Goal: Check status: Check status

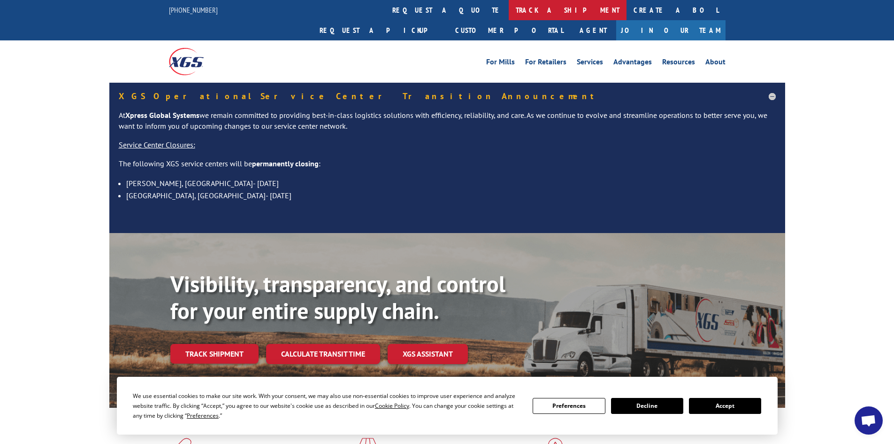
click at [509, 11] on link "track a shipment" at bounding box center [568, 10] width 118 height 20
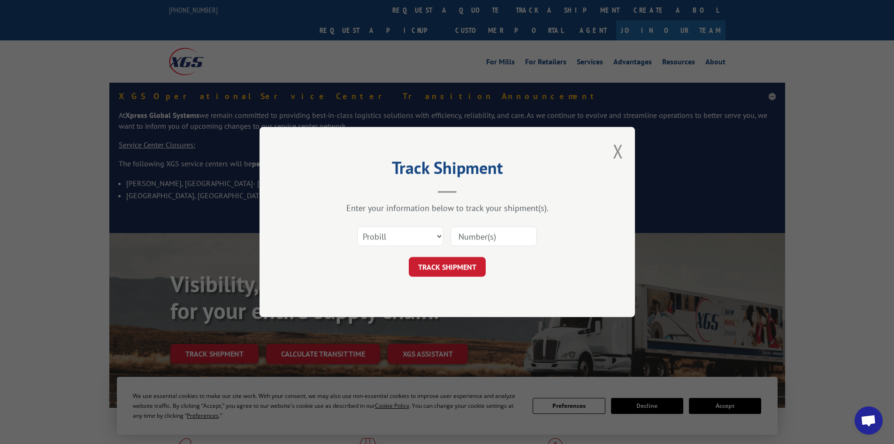
click at [478, 232] on input at bounding box center [494, 236] width 86 height 20
paste input "041334231"
type input "041334231"
click at [448, 258] on button "TRACK SHIPMENT" at bounding box center [447, 267] width 77 height 20
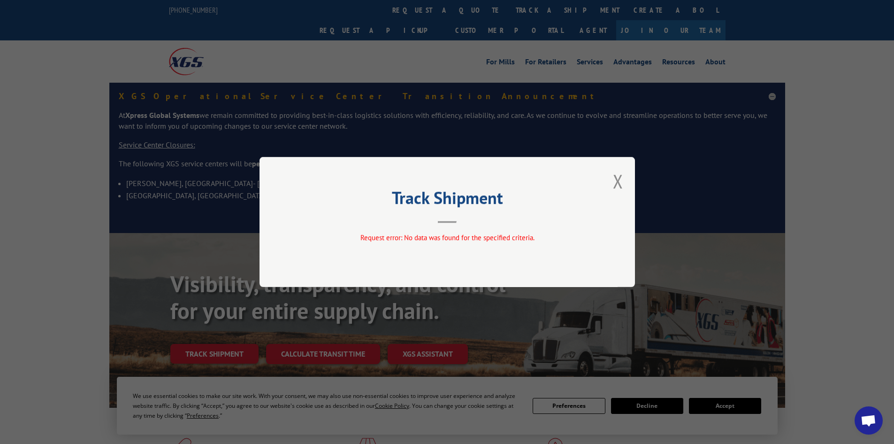
drag, startPoint x: 620, startPoint y: 177, endPoint x: 603, endPoint y: 175, distance: 17.1
click at [620, 177] on button "Close modal" at bounding box center [618, 181] width 10 height 25
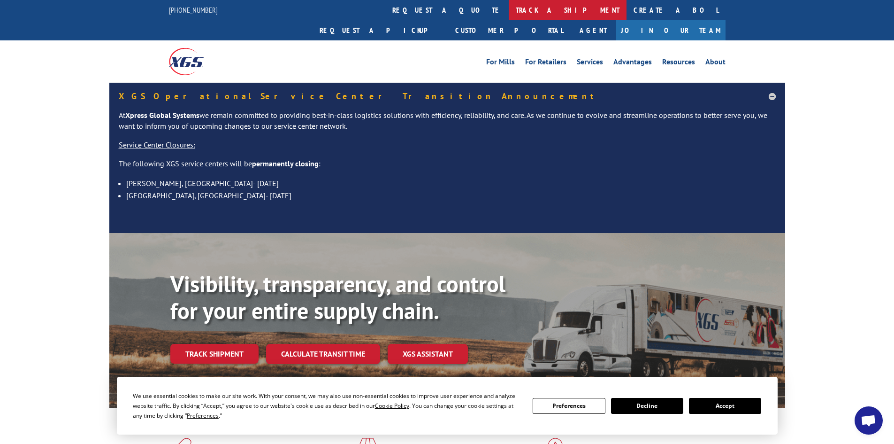
click at [509, 12] on link "track a shipment" at bounding box center [568, 10] width 118 height 20
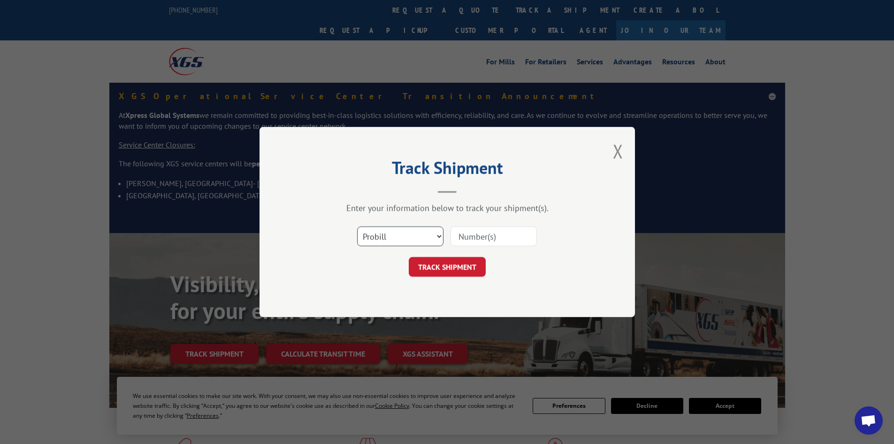
click at [439, 237] on select "Select category... Probill BOL PO" at bounding box center [400, 236] width 86 height 20
select select "bol"
click at [357, 226] on select "Select category... Probill BOL PO" at bounding box center [400, 236] width 86 height 20
click at [485, 235] on input at bounding box center [494, 236] width 86 height 20
paste input "041334231"
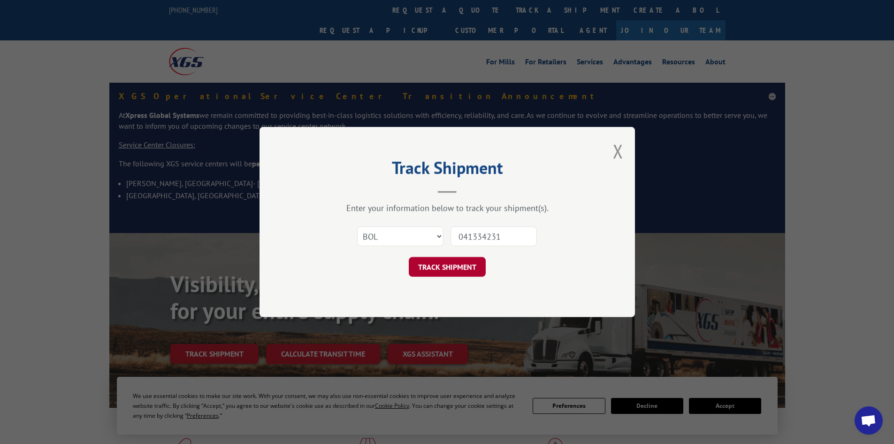
type input "041334231"
click at [443, 264] on button "TRACK SHIPMENT" at bounding box center [447, 267] width 77 height 20
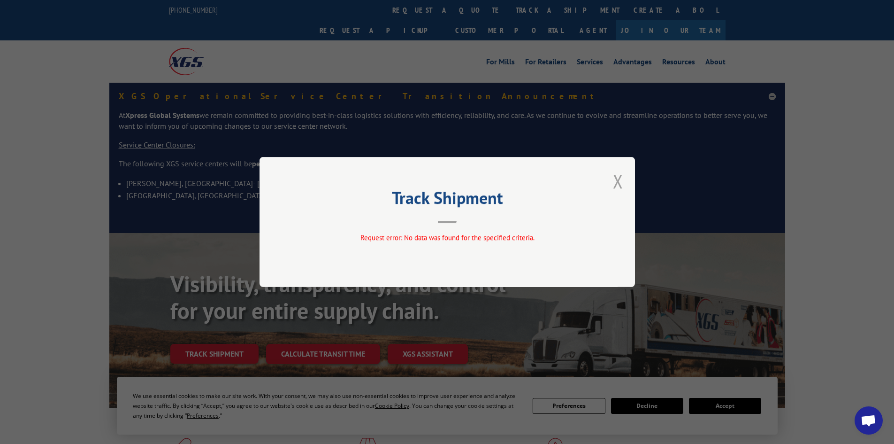
click at [617, 179] on button "Close modal" at bounding box center [618, 181] width 10 height 25
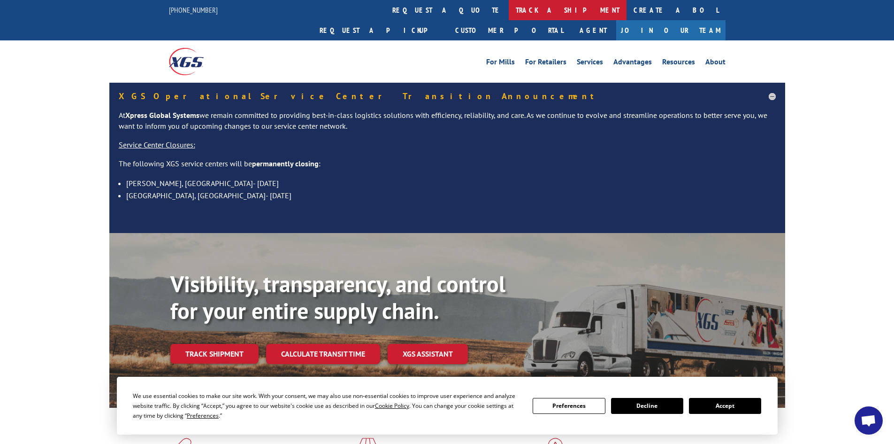
click at [509, 8] on link "track a shipment" at bounding box center [568, 10] width 118 height 20
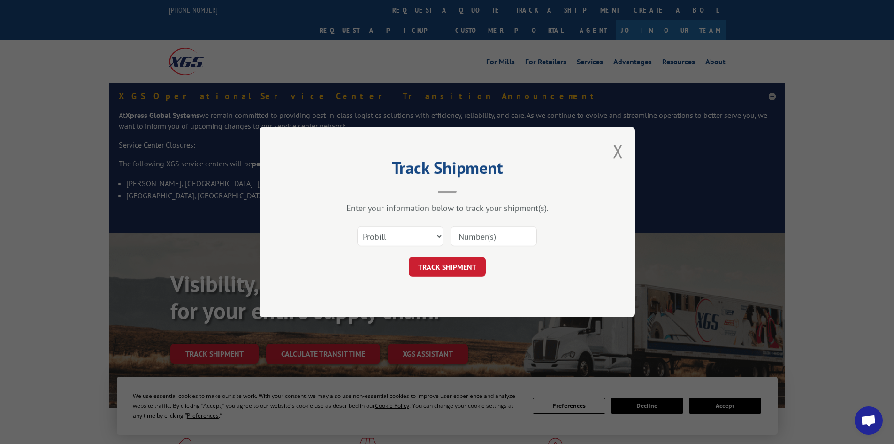
paste input "17450063"
type input "17450063"
click at [450, 268] on button "TRACK SHIPMENT" at bounding box center [447, 267] width 77 height 20
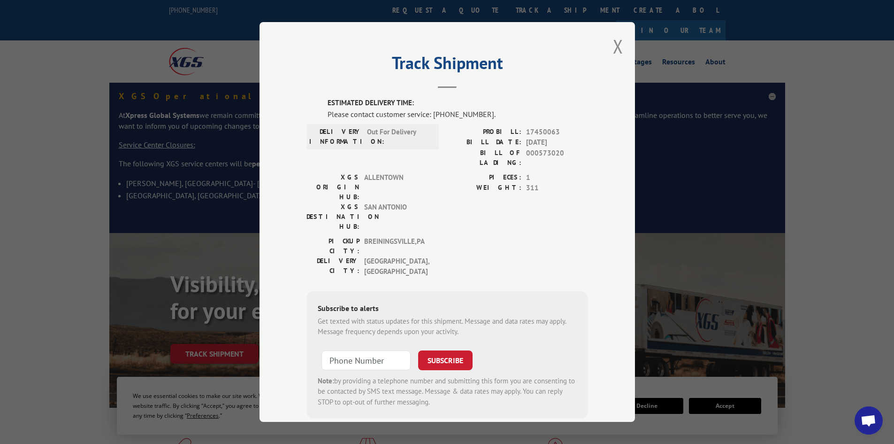
click at [73, 222] on div "Track Shipment ESTIMATED DELIVERY TIME: Please contact customer service: [PHONE…" at bounding box center [447, 222] width 894 height 444
click at [613, 42] on button "Close modal" at bounding box center [618, 46] width 10 height 25
